Goal: Submit feedback/report problem: Provide input to the site owners about the experience or issues

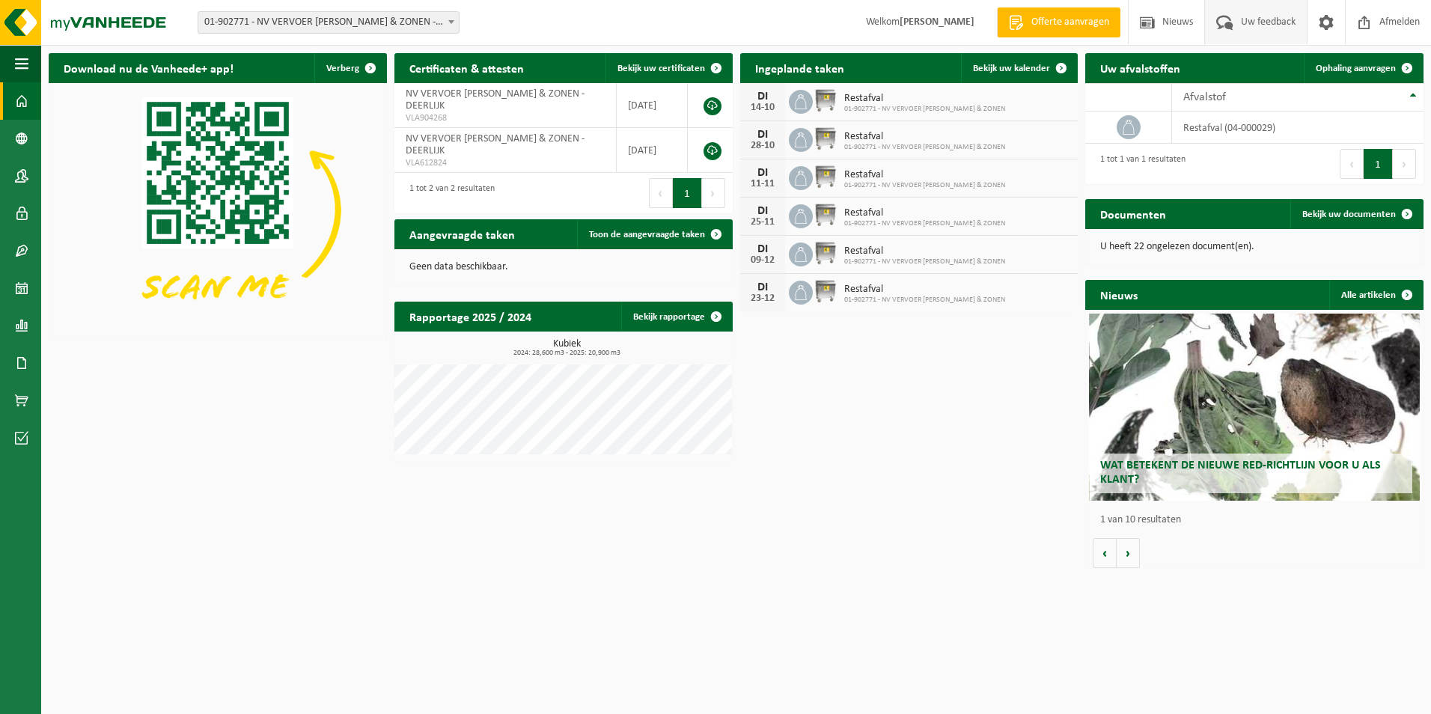
click at [1258, 22] on span "Uw feedback" at bounding box center [1268, 22] width 62 height 44
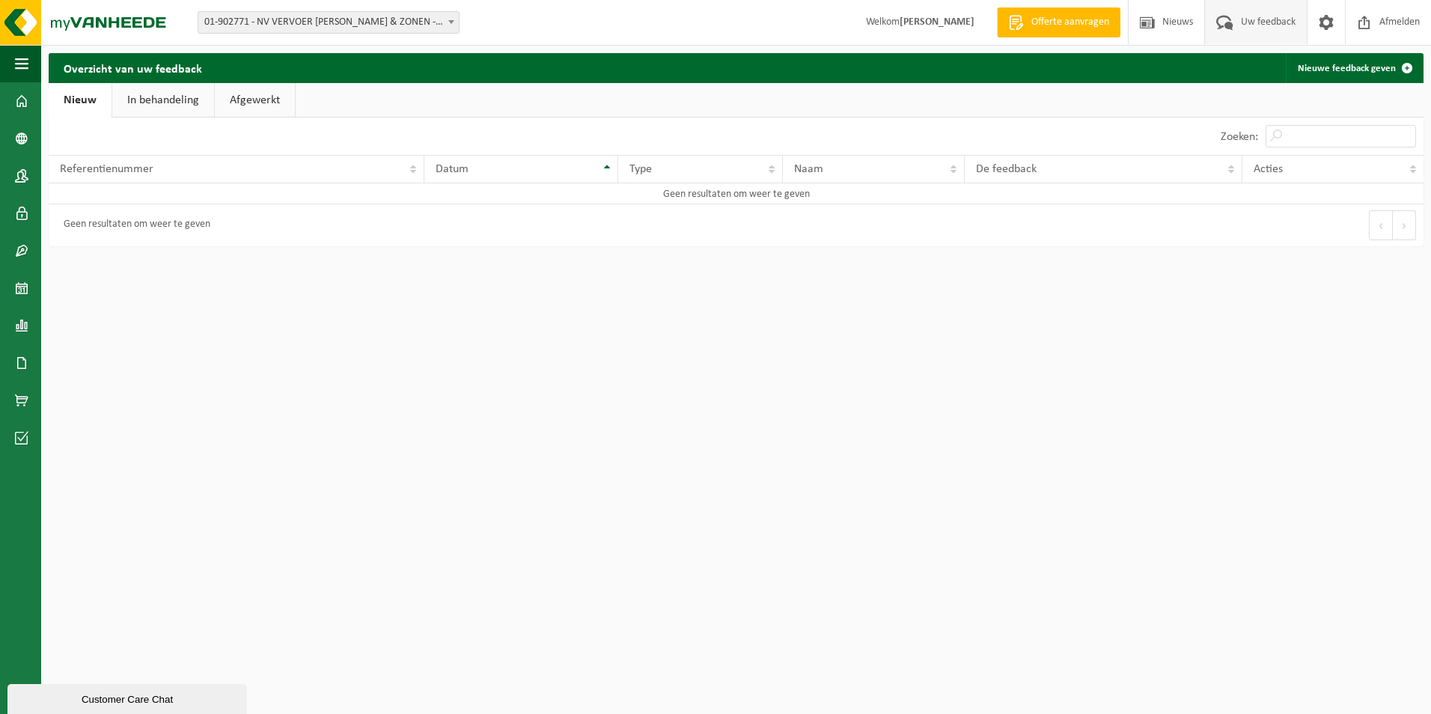
click at [1259, 18] on span "Uw feedback" at bounding box center [1268, 22] width 62 height 44
click at [22, 59] on span "button" at bounding box center [21, 63] width 13 height 37
